Goal: Information Seeking & Learning: Learn about a topic

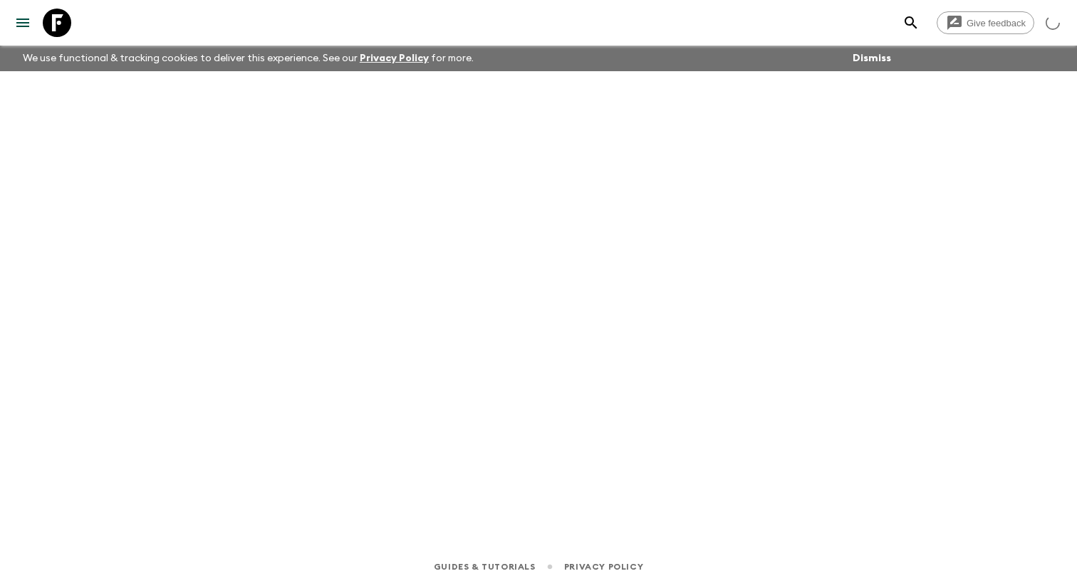
click at [24, 31] on icon "menu" at bounding box center [22, 22] width 17 height 17
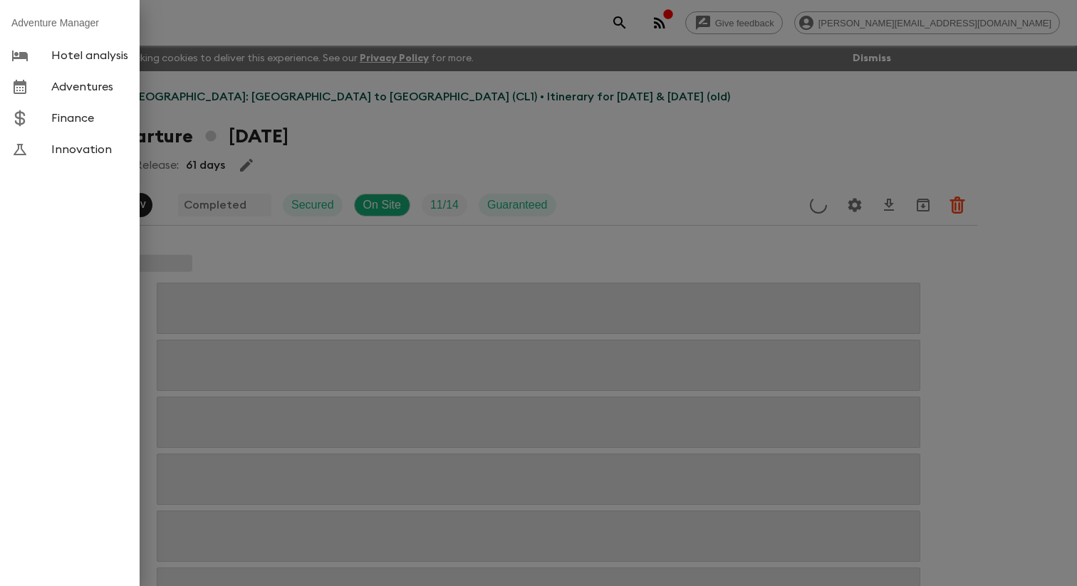
click at [73, 94] on span "Adventures" at bounding box center [89, 87] width 77 height 14
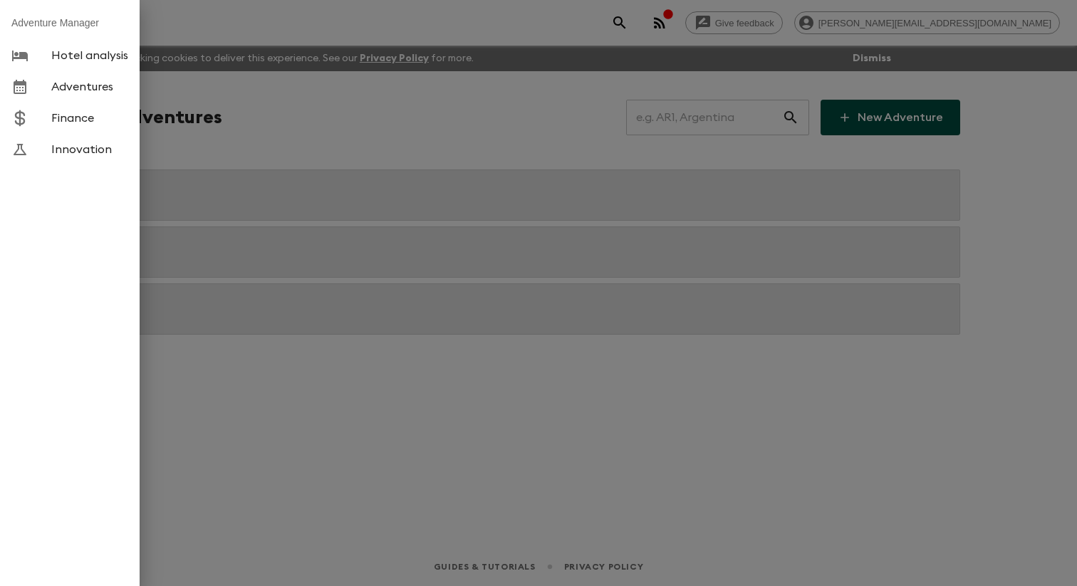
click at [284, 151] on div at bounding box center [538, 293] width 1077 height 586
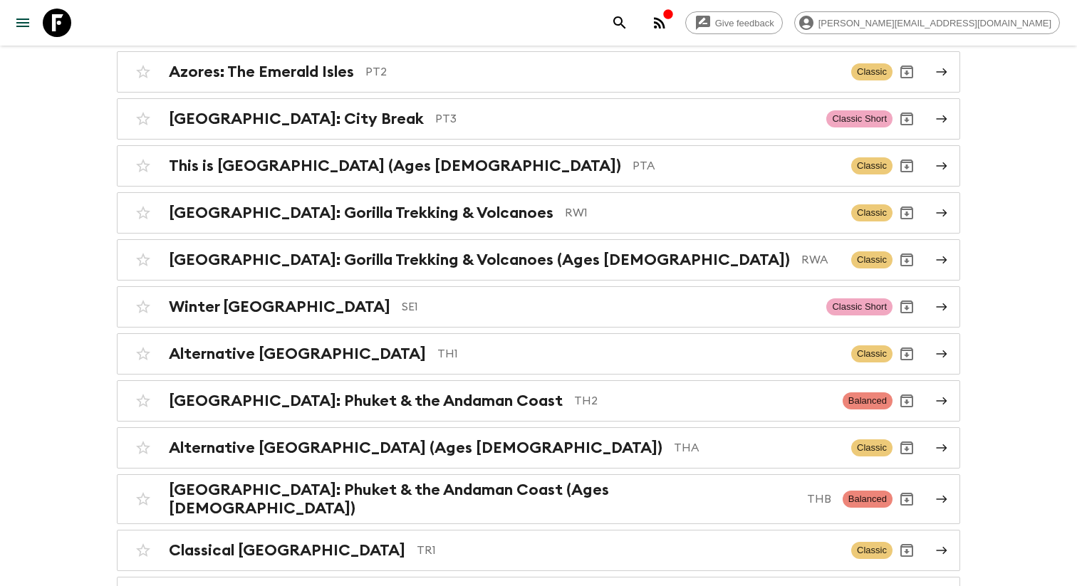
scroll to position [5230, 0]
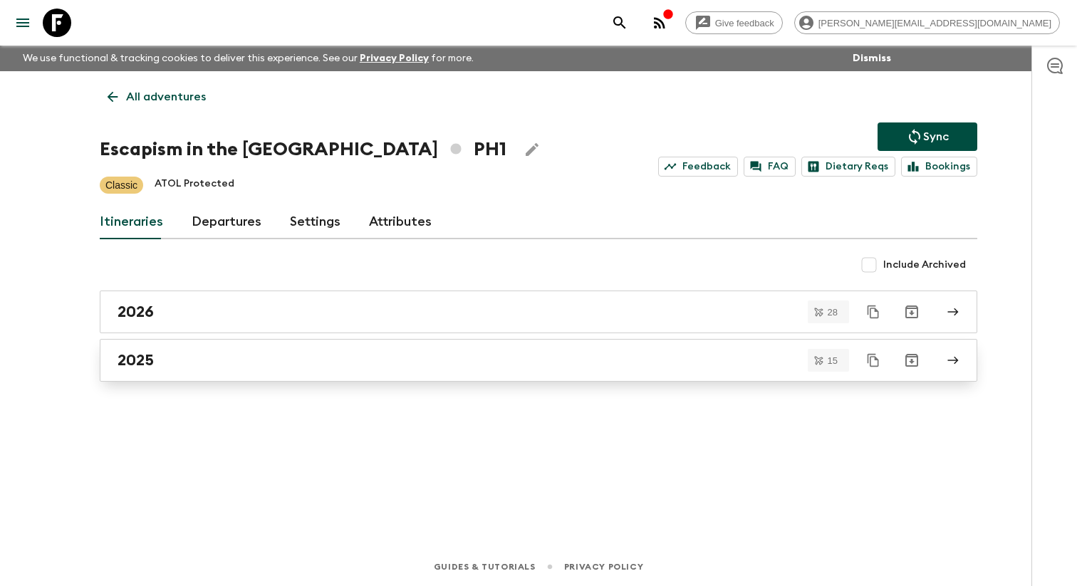
click at [373, 366] on div "2025" at bounding box center [525, 360] width 815 height 19
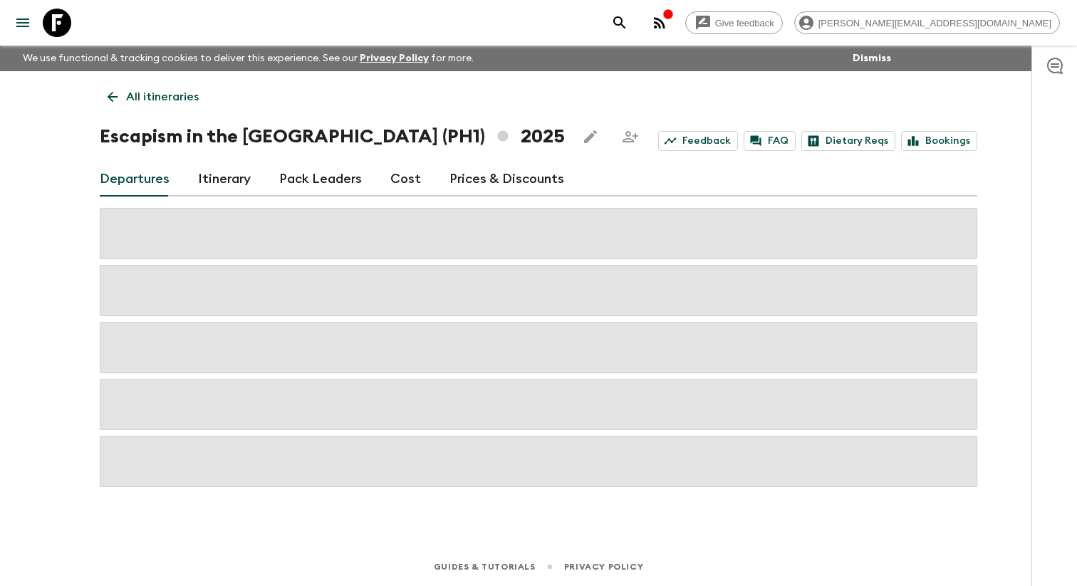
click at [114, 105] on link "All itineraries" at bounding box center [153, 97] width 107 height 28
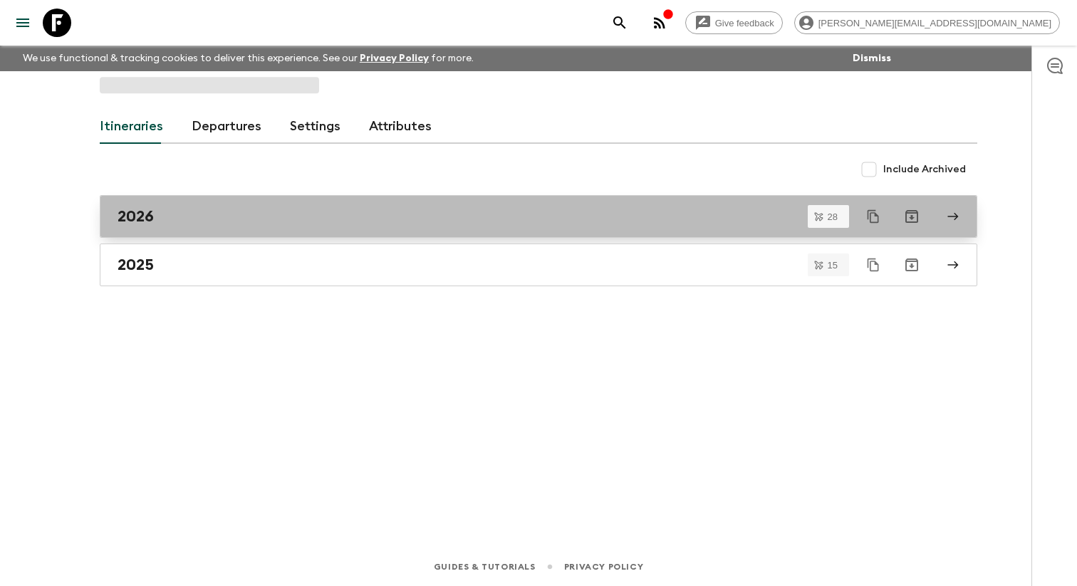
click at [177, 226] on div "2026" at bounding box center [525, 216] width 815 height 19
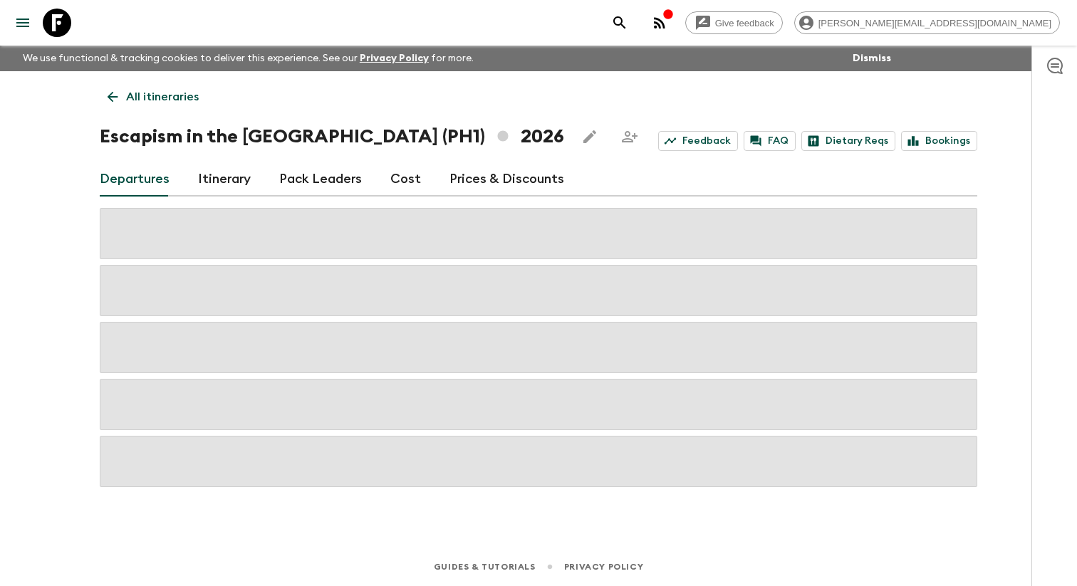
click at [214, 191] on link "Itinerary" at bounding box center [224, 179] width 53 height 34
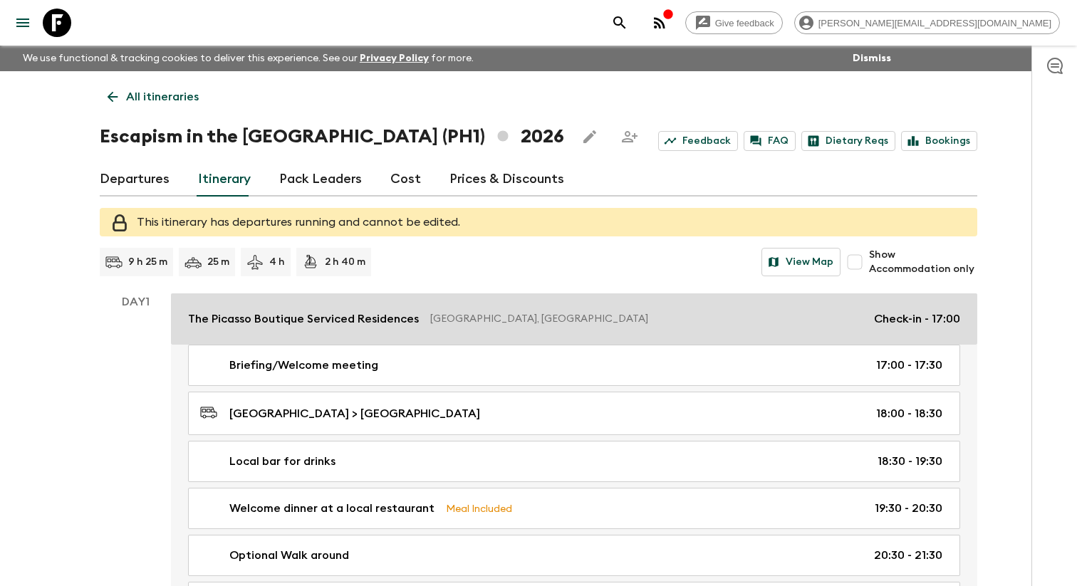
click at [299, 344] on link "The Picasso Boutique Serviced Residences [GEOGRAPHIC_DATA], [GEOGRAPHIC_DATA] C…" at bounding box center [574, 319] width 806 height 51
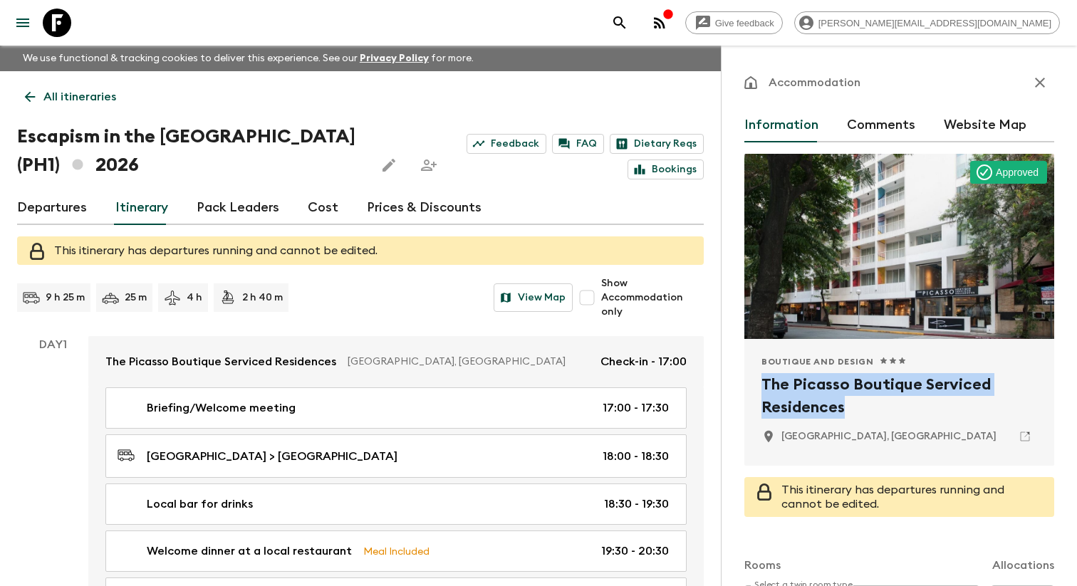
drag, startPoint x: 769, startPoint y: 389, endPoint x: 850, endPoint y: 412, distance: 84.5
click at [850, 412] on h2 "The Picasso Boutique Serviced Residences" at bounding box center [900, 396] width 276 height 46
copy h2 "The Picasso Boutique Serviced Residences"
